Goal: Task Accomplishment & Management: Use online tool/utility

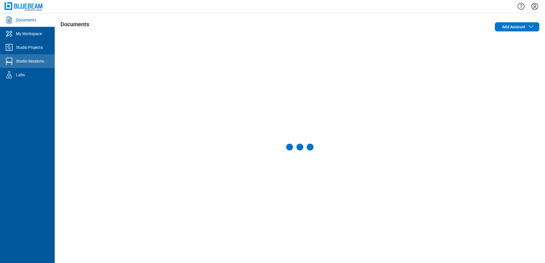
click at [37, 64] on div "Documents My Workspace Studio Projects Studio Sessions Labs Documents Add Accou…" at bounding box center [272, 131] width 545 height 263
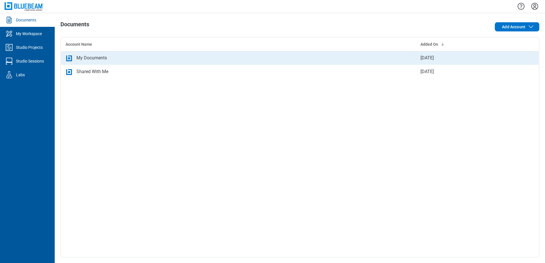
click at [105, 58] on div "My Documents" at bounding box center [91, 57] width 31 height 7
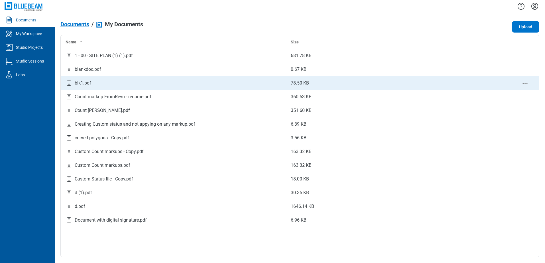
click at [138, 83] on div "blk1.pdf" at bounding box center [174, 83] width 216 height 8
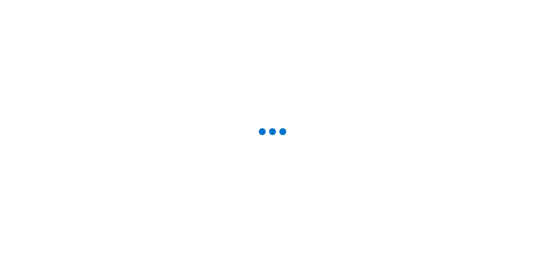
click at [138, 83] on div at bounding box center [272, 131] width 545 height 263
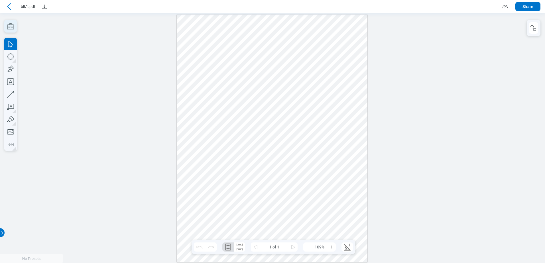
click at [11, 28] on icon "button" at bounding box center [10, 26] width 13 height 13
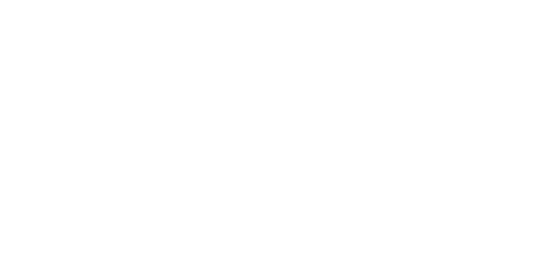
click at [137, 116] on html at bounding box center [272, 131] width 545 height 263
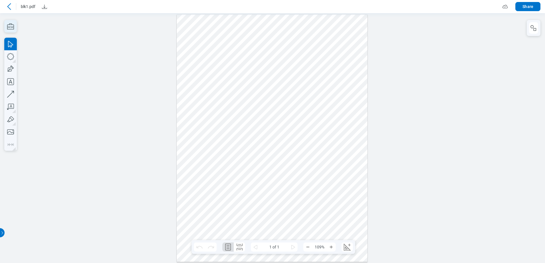
click at [11, 26] on icon "button" at bounding box center [10, 26] width 13 height 13
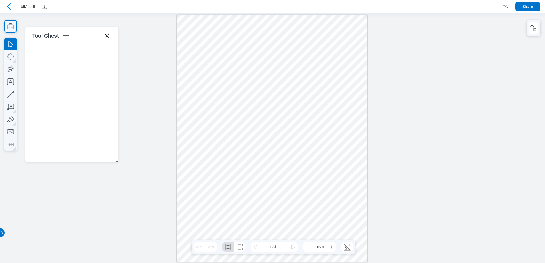
drag, startPoint x: 117, startPoint y: 161, endPoint x: 77, endPoint y: 157, distance: 40.2
click at [77, 157] on div "Tool Chest" at bounding box center [71, 94] width 93 height 135
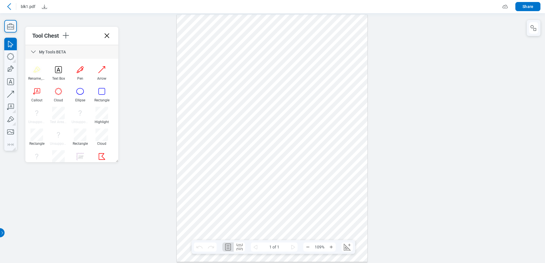
click at [34, 52] on icon at bounding box center [33, 51] width 7 height 7
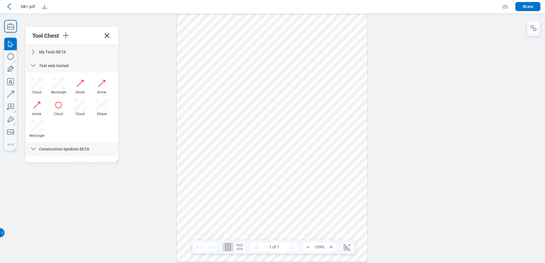
click at [34, 68] on icon at bounding box center [33, 65] width 7 height 7
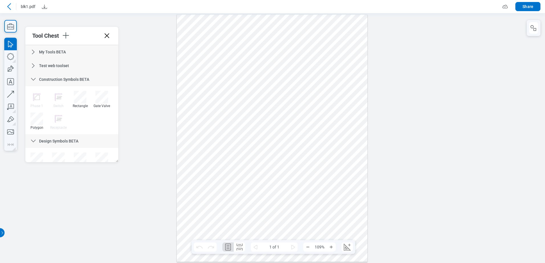
click at [34, 80] on icon at bounding box center [33, 79] width 7 height 7
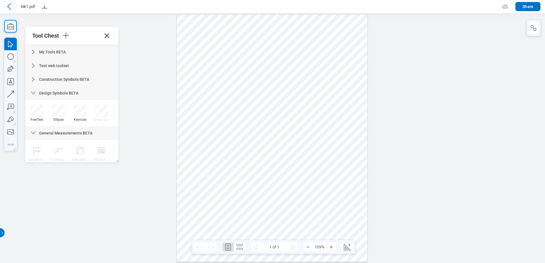
click at [34, 93] on icon at bounding box center [33, 93] width 5 height 3
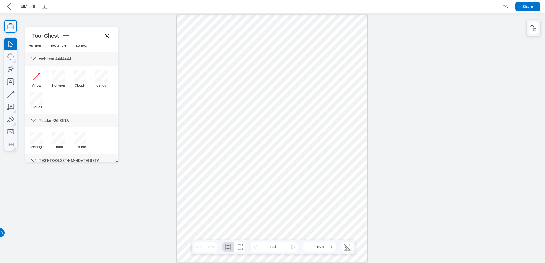
scroll to position [202, 0]
